Goal: Transaction & Acquisition: Purchase product/service

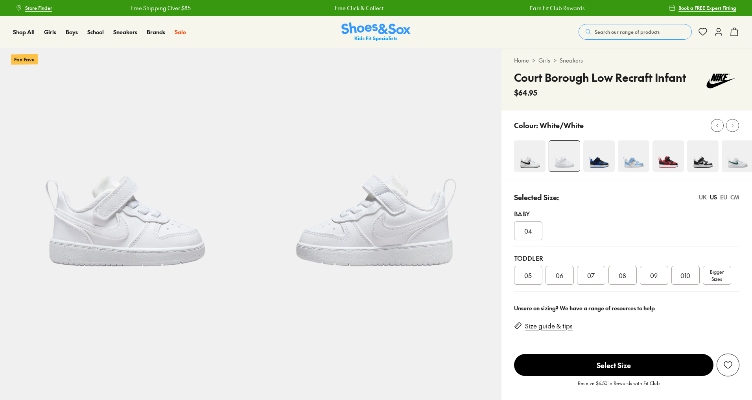
select select "*"
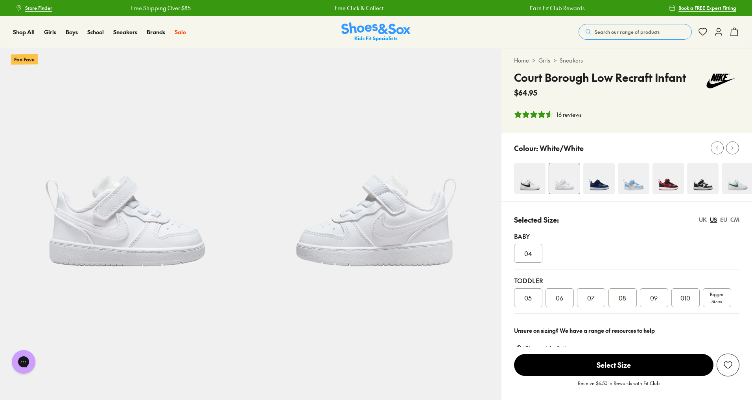
click at [534, 256] on div "04" at bounding box center [528, 253] width 28 height 19
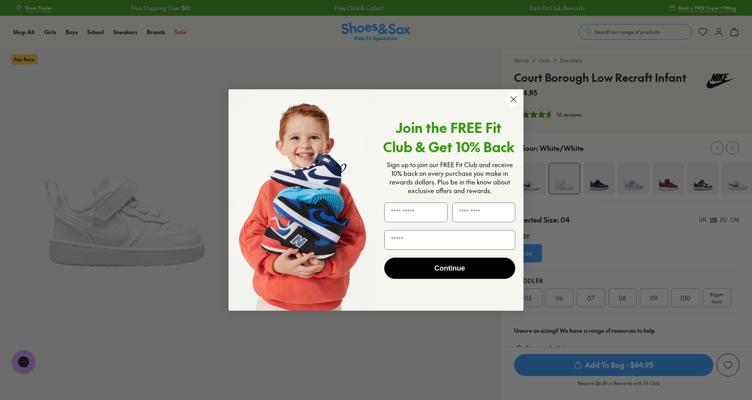
click at [666, 183] on div "Close dialog Join the FREE Fit Club & Get 10% Back Sign up to join our FREE Fit…" at bounding box center [376, 200] width 752 height 400
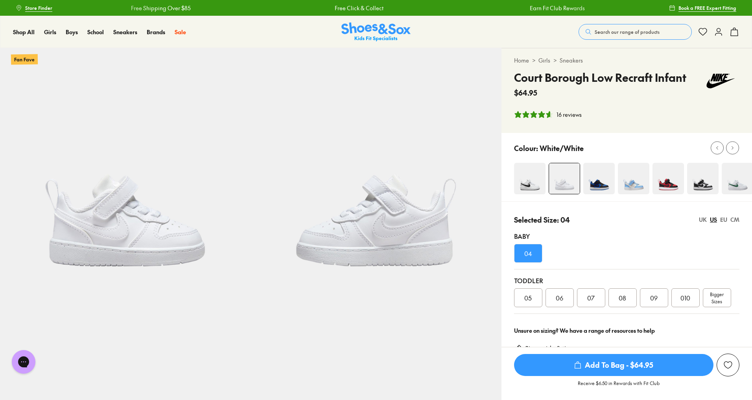
click at [606, 185] on img at bounding box center [598, 178] width 31 height 31
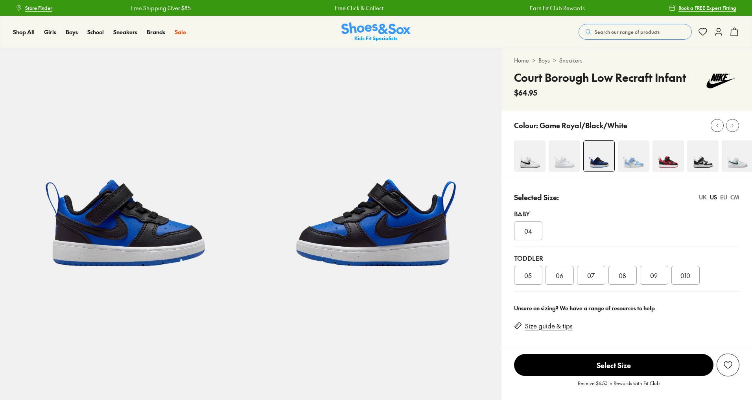
click at [746, 158] on img at bounding box center [737, 155] width 31 height 31
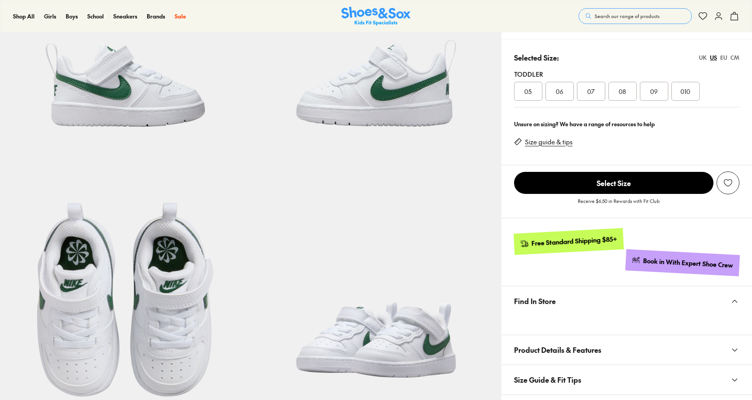
scroll to position [94, 0]
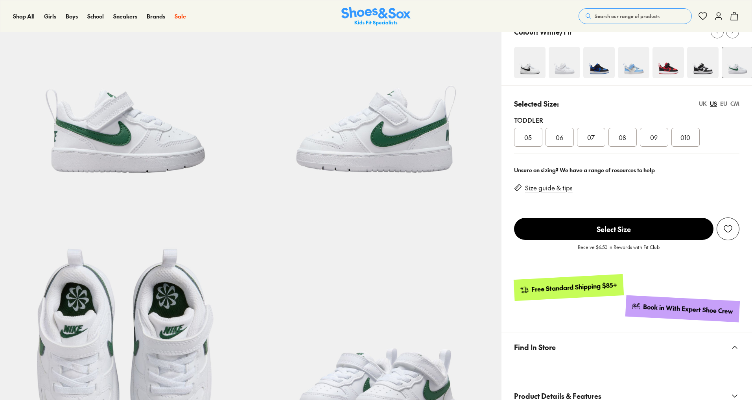
select select "*"
click at [566, 70] on img at bounding box center [564, 62] width 31 height 31
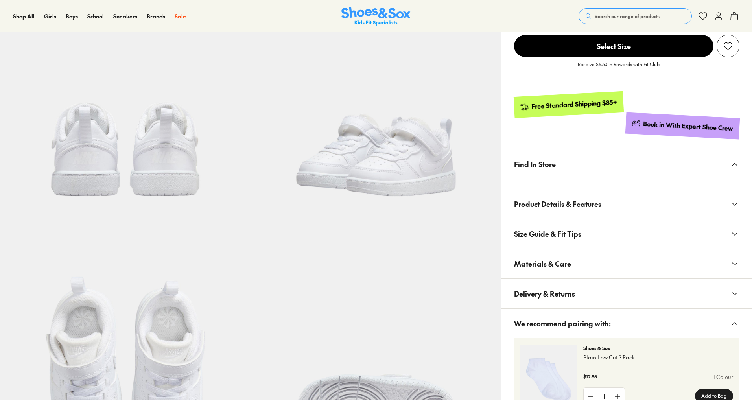
scroll to position [457, 0]
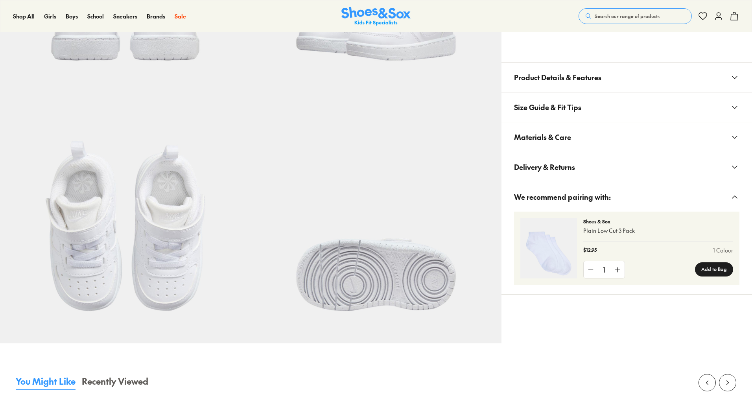
select select "*"
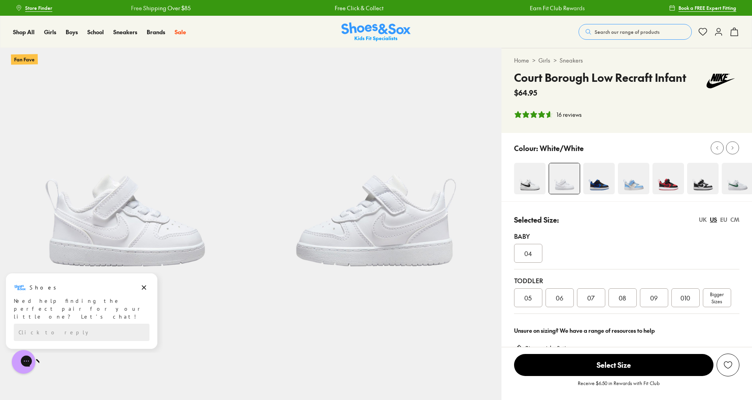
scroll to position [26, 0]
